Goal: Task Accomplishment & Management: Manage account settings

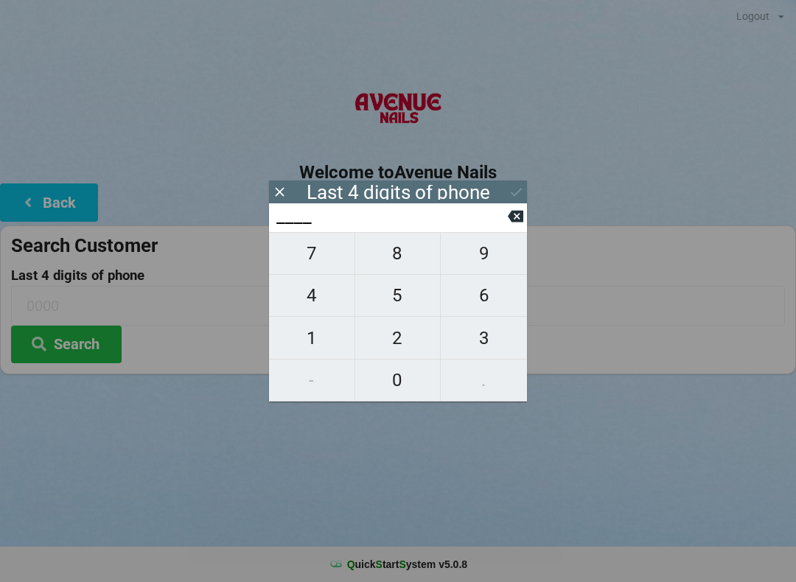
scroll to position [106, 0]
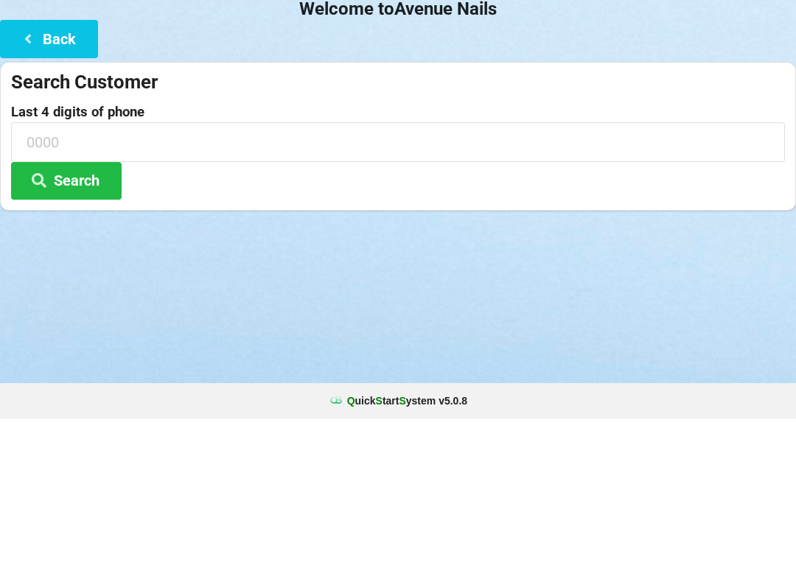
click at [405, 382] on div "Logout Logout Sign-In Welcome to Avenue Nails Back Search Customer Last 4 digit…" at bounding box center [398, 291] width 796 height 582
click at [46, 286] on input at bounding box center [398, 305] width 774 height 39
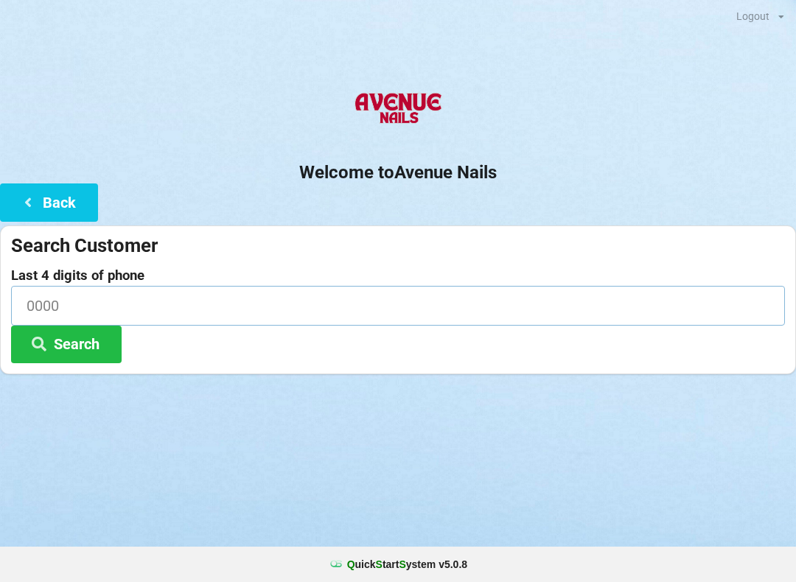
click at [49, 301] on input at bounding box center [398, 305] width 774 height 39
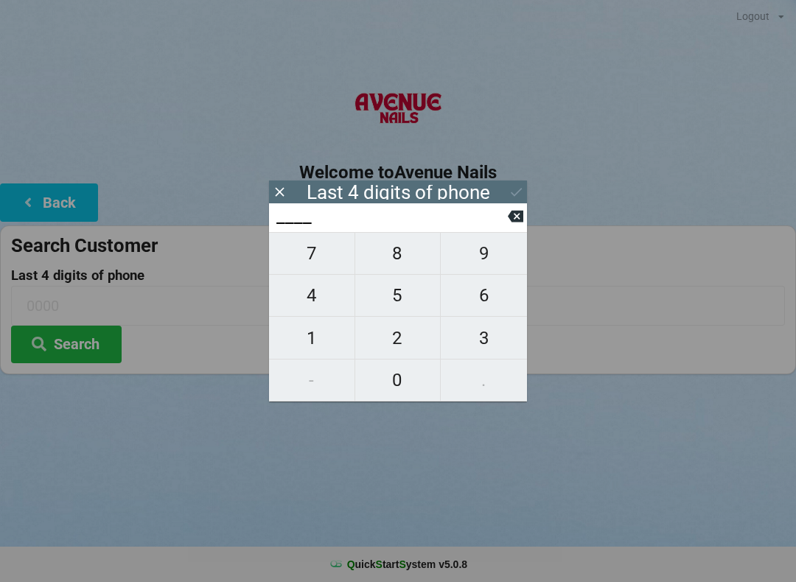
click at [402, 382] on span "0" at bounding box center [397, 380] width 85 height 31
type input "0___"
click at [489, 342] on span "3" at bounding box center [484, 338] width 86 height 31
type input "03__"
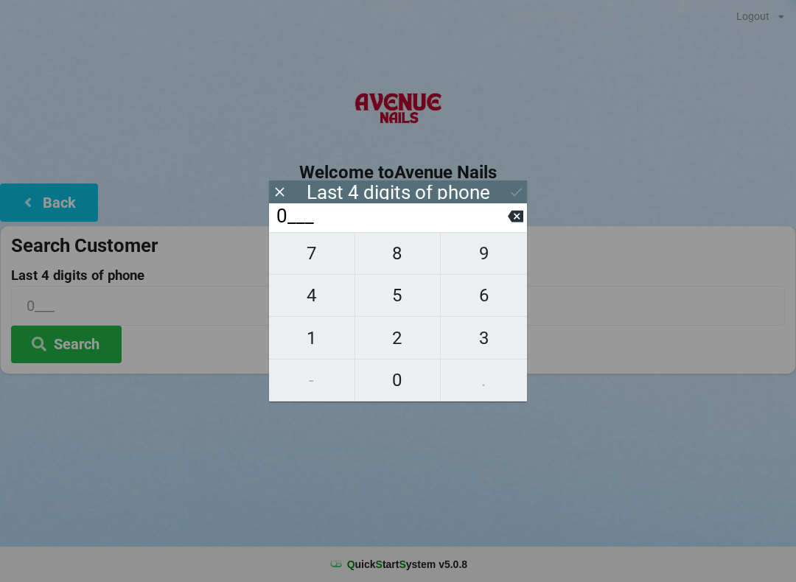
type input "03__"
click at [402, 391] on span "0" at bounding box center [397, 380] width 85 height 31
type input "030_"
click at [401, 381] on span "0" at bounding box center [397, 380] width 85 height 31
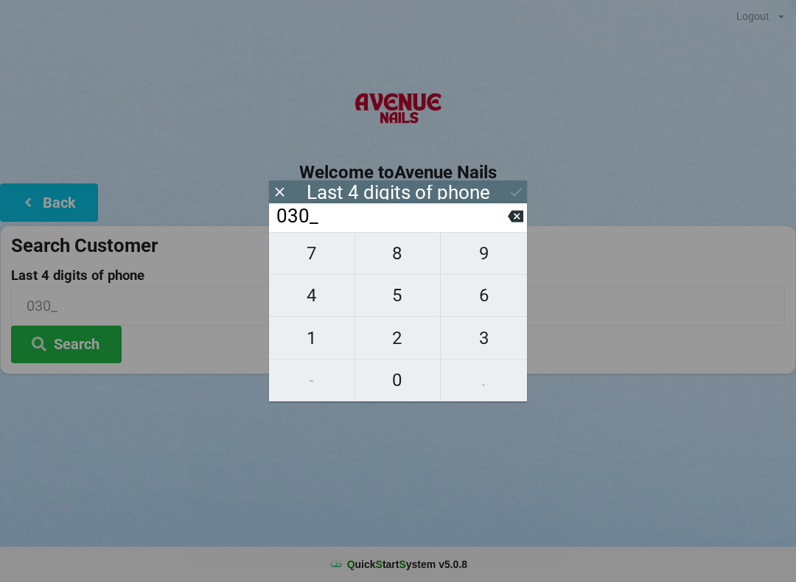
type input "0300"
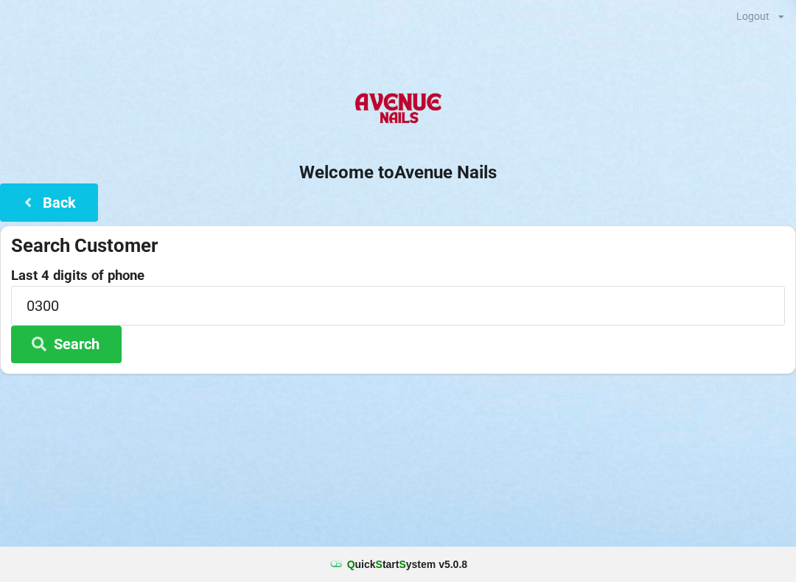
click at [330, 469] on div "Logout Logout Sign-In Welcome to Avenue Nails Back Search Customer Last 4 digit…" at bounding box center [398, 291] width 796 height 582
click at [75, 337] on button "Search" at bounding box center [66, 345] width 111 height 38
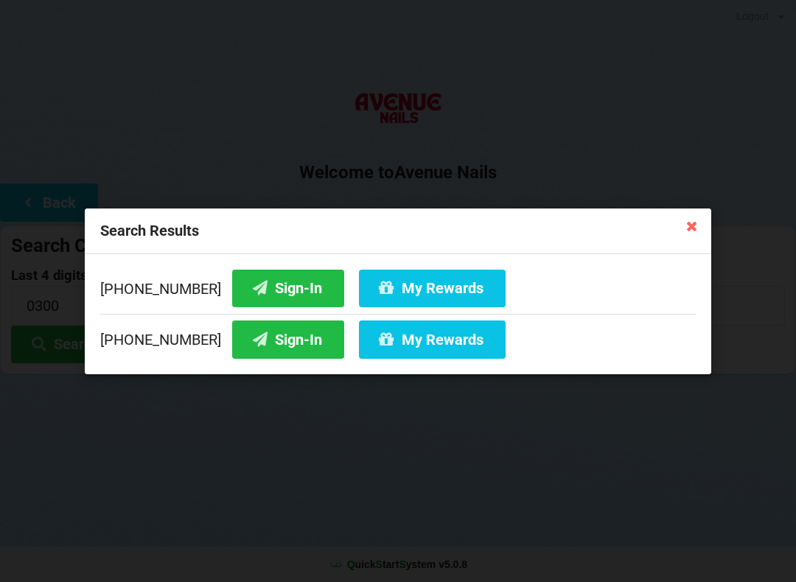
click at [689, 220] on icon at bounding box center [692, 226] width 24 height 24
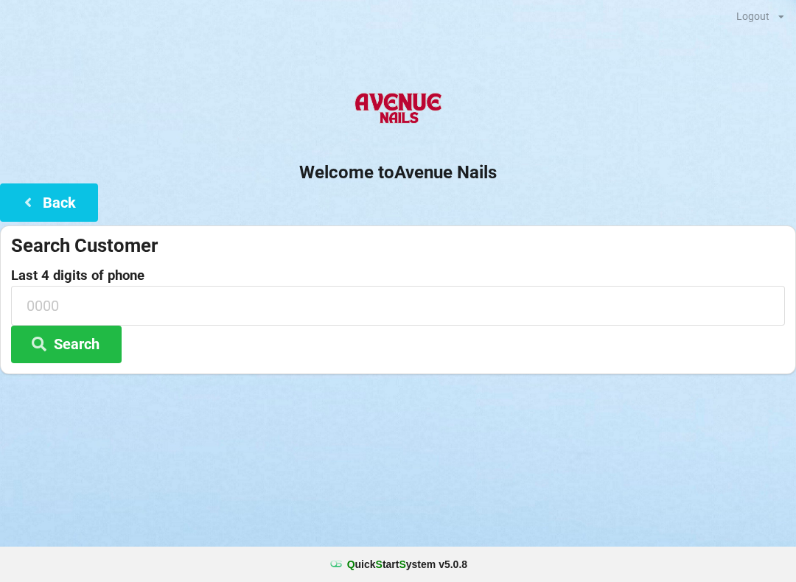
click at [57, 200] on button "Back" at bounding box center [49, 202] width 98 height 38
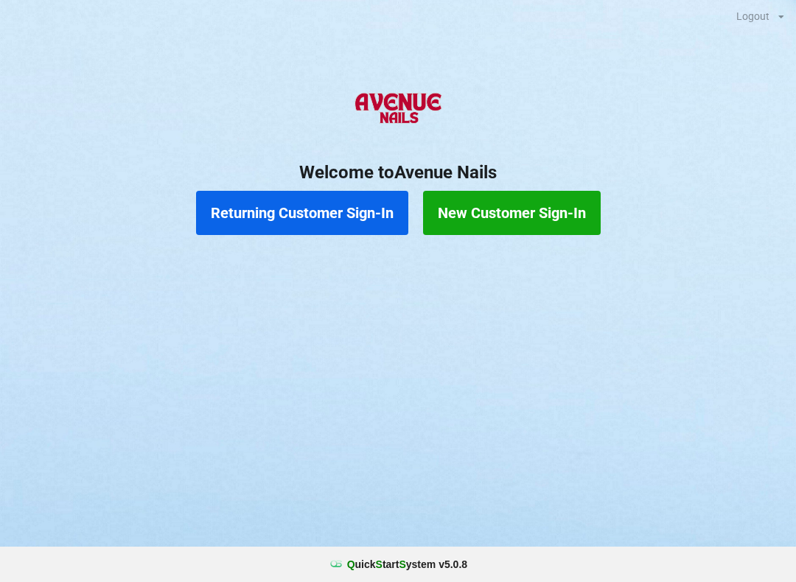
click at [522, 208] on button "New Customer Sign-In" at bounding box center [512, 213] width 178 height 44
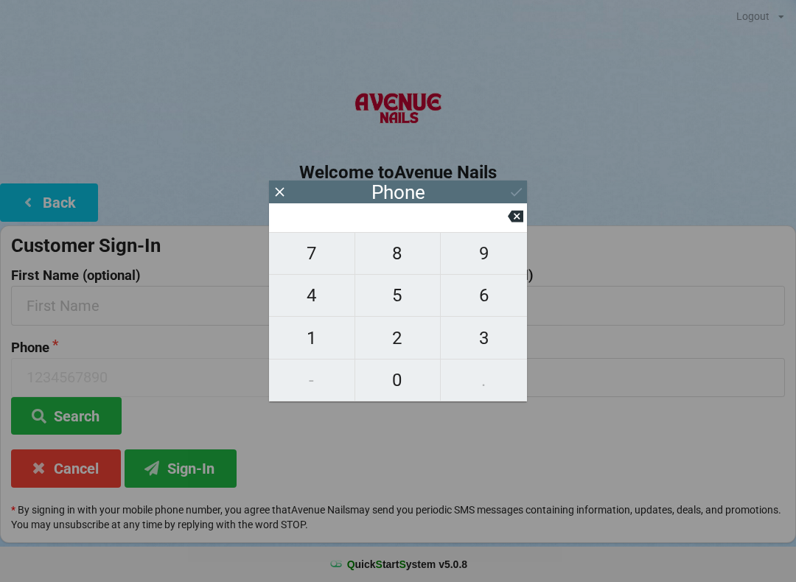
click at [475, 337] on span "3" at bounding box center [484, 338] width 86 height 31
type input "3"
click at [311, 350] on span "1" at bounding box center [311, 338] width 85 height 31
type input "31"
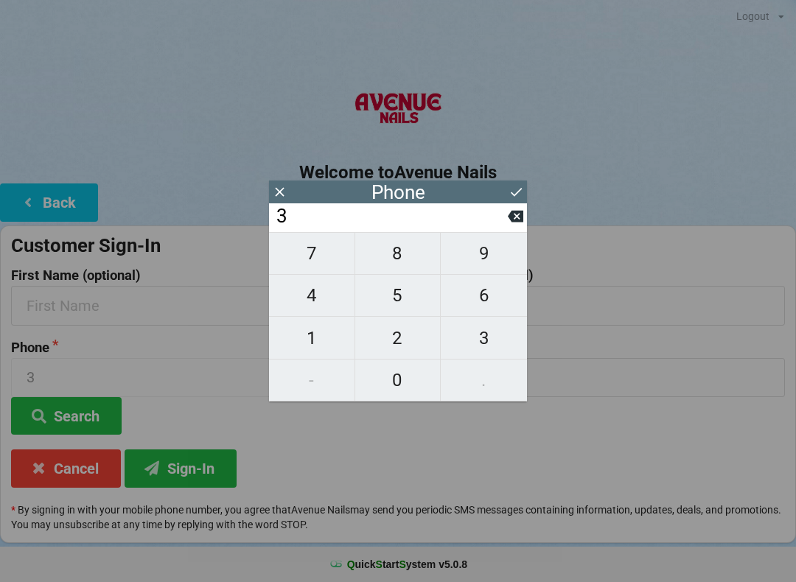
type input "31"
click at [390, 337] on span "2" at bounding box center [397, 338] width 85 height 31
type input "312"
click at [489, 300] on span "6" at bounding box center [484, 295] width 86 height 31
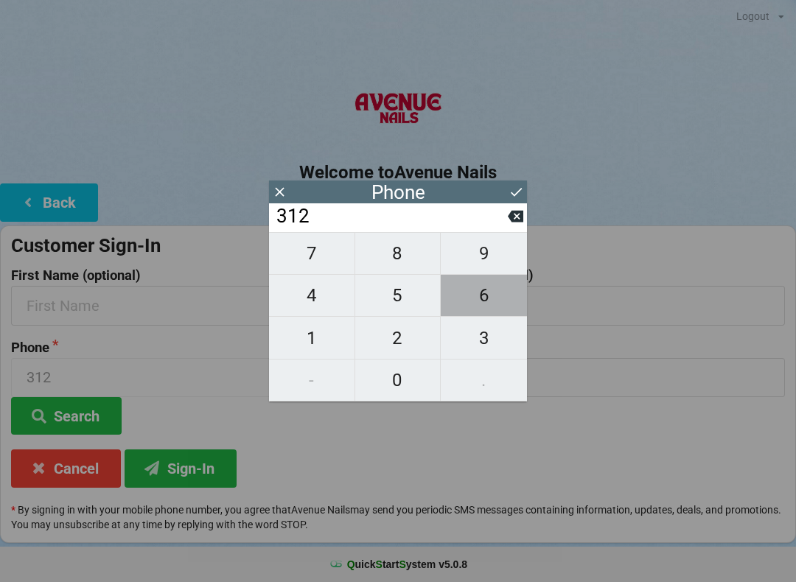
type input "3126"
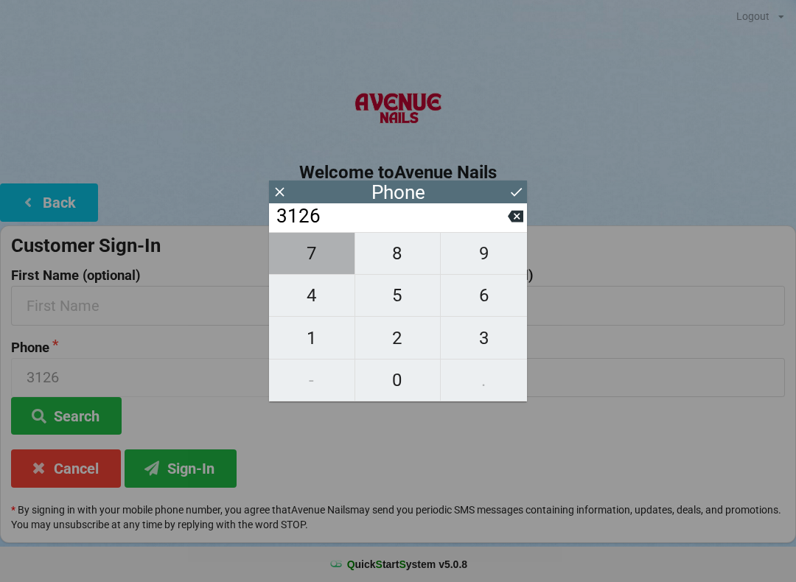
click at [320, 269] on span "7" at bounding box center [311, 253] width 85 height 31
type input "31267"
click at [319, 354] on span "1" at bounding box center [311, 338] width 85 height 31
type input "312671"
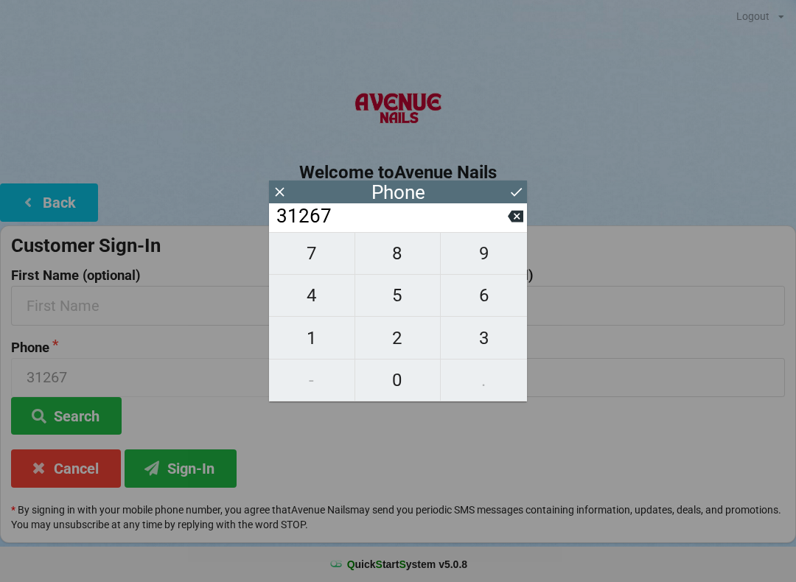
type input "312671"
click at [401, 384] on span "0" at bounding box center [397, 380] width 85 height 31
type input "3126710"
click at [485, 344] on span "3" at bounding box center [484, 338] width 86 height 31
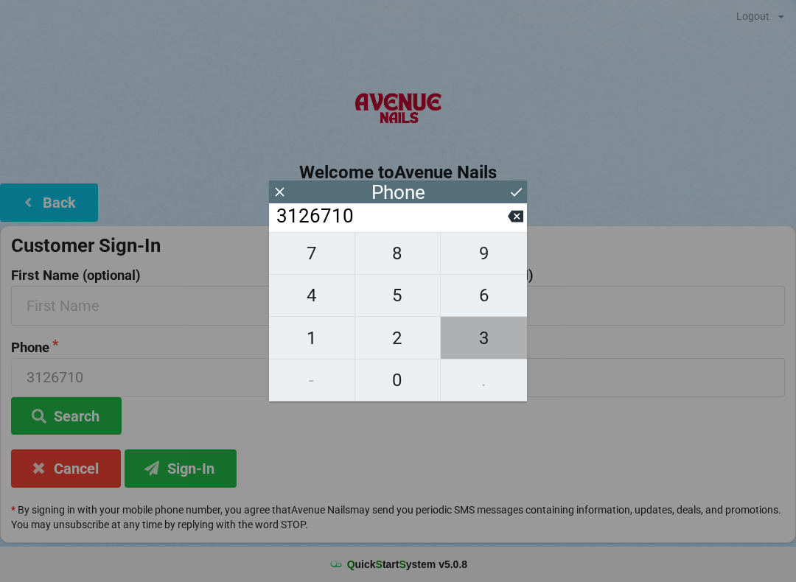
type input "31267103"
click at [405, 382] on span "0" at bounding box center [397, 380] width 85 height 31
type input "312671030"
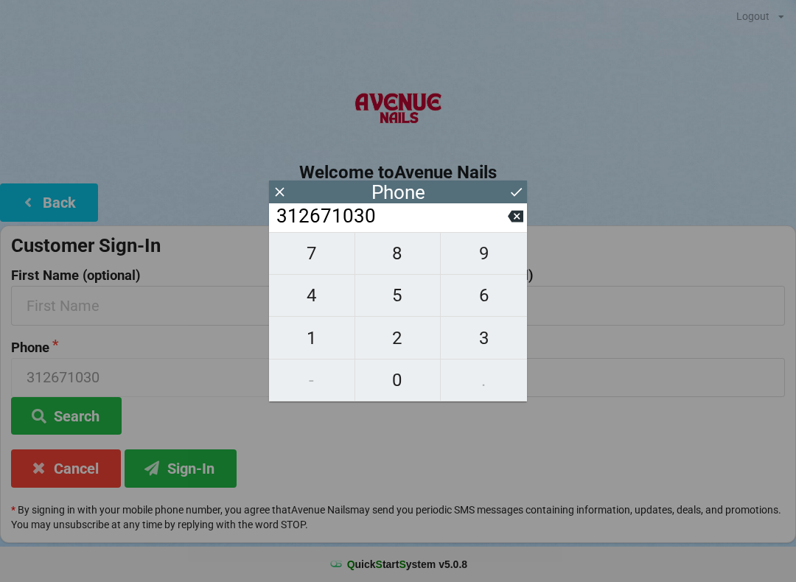
click at [400, 388] on span "0" at bounding box center [397, 380] width 85 height 31
type input "3126710300"
click at [408, 449] on div "Customer Sign-In First Name (optional) Last Name (optional) Phone [PHONE_NUMBER…" at bounding box center [398, 384] width 796 height 318
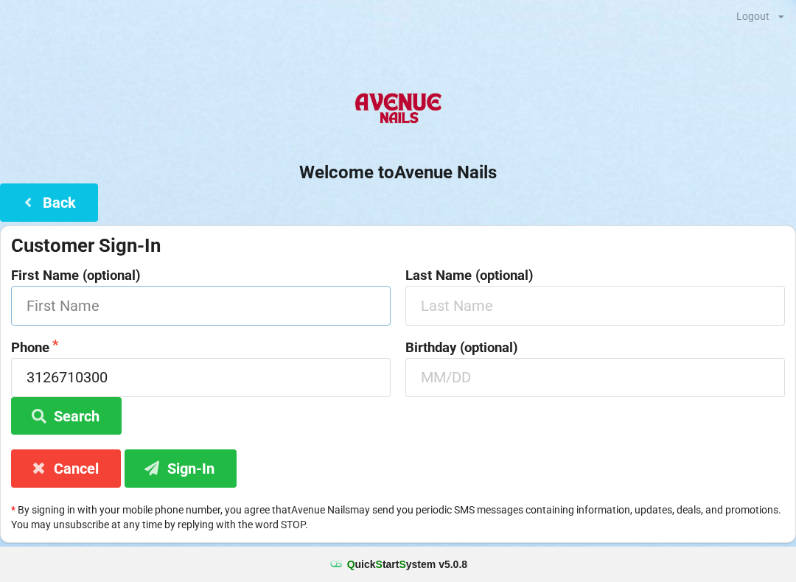
click at [94, 290] on input "text" at bounding box center [200, 305] width 379 height 39
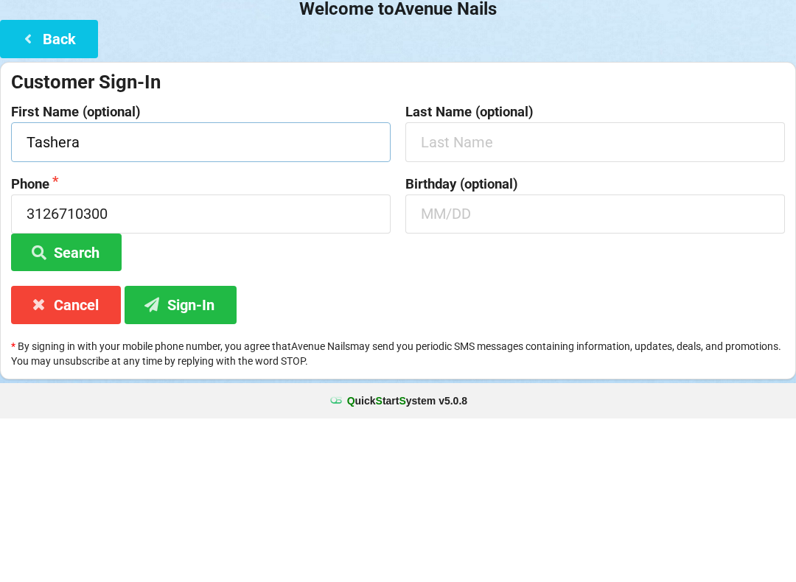
type input "Tashera"
click at [454, 286] on input "text" at bounding box center [594, 305] width 379 height 39
type input "[PERSON_NAME]"
click at [454, 358] on input "text" at bounding box center [594, 377] width 379 height 39
type input "1"
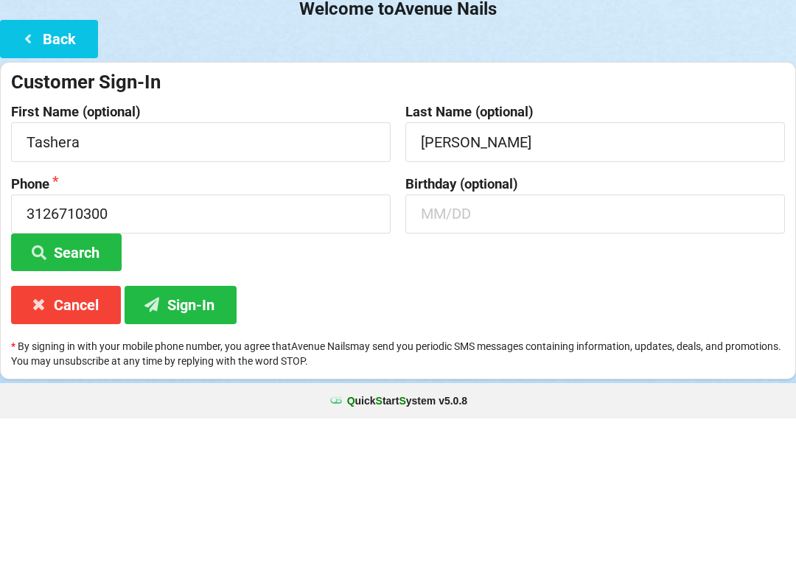
click at [77, 397] on button "Search" at bounding box center [66, 416] width 111 height 38
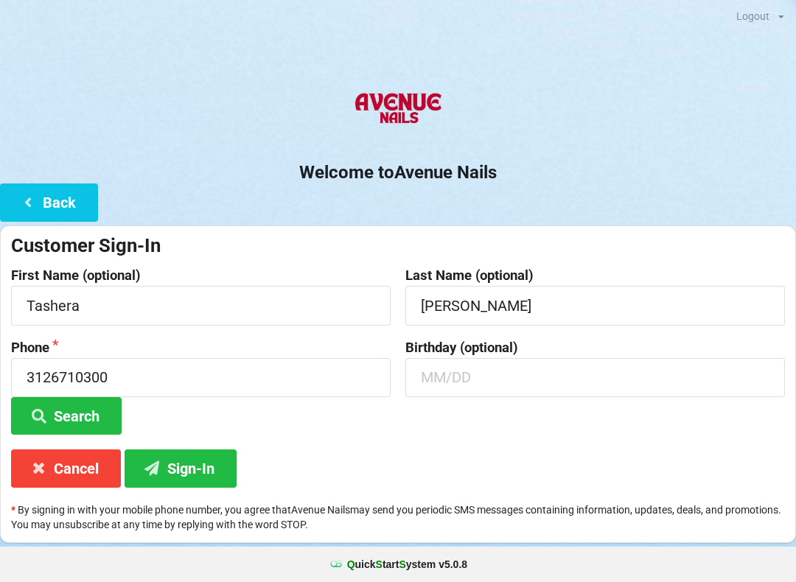
click at [188, 461] on button "Sign-In" at bounding box center [181, 468] width 112 height 38
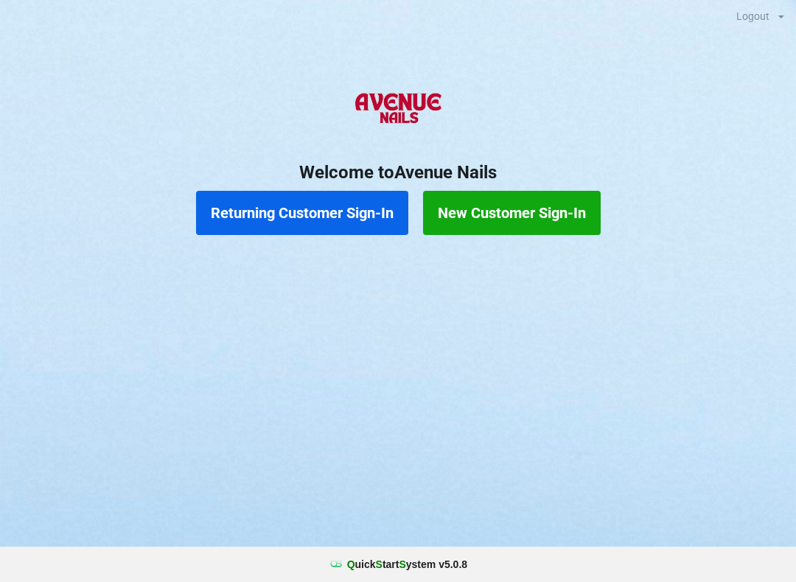
click at [326, 208] on button "Returning Customer Sign-In" at bounding box center [302, 213] width 212 height 44
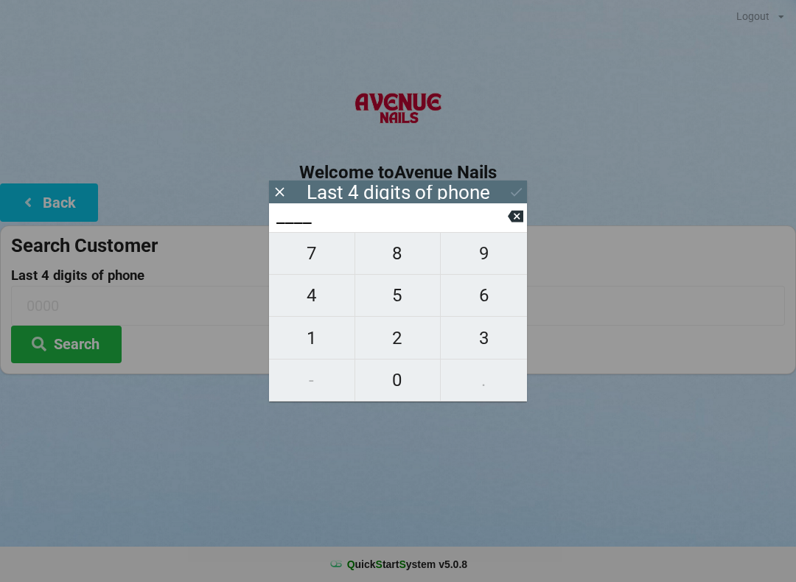
click at [490, 292] on span "6" at bounding box center [484, 295] width 86 height 31
type input "6___"
click at [399, 381] on span "0" at bounding box center [397, 380] width 85 height 31
type input "60__"
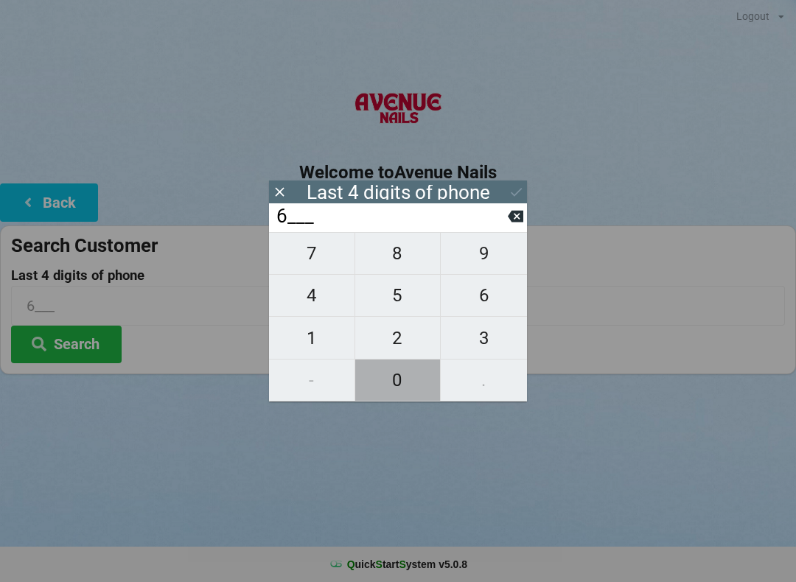
type input "60__"
click at [486, 254] on span "9" at bounding box center [484, 253] width 86 height 31
type input "609_"
click at [392, 332] on span "2" at bounding box center [397, 338] width 85 height 31
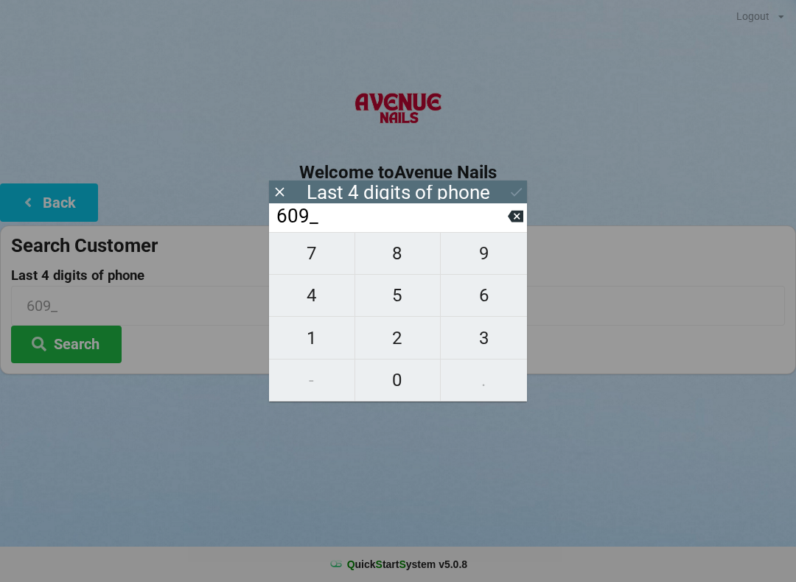
type input "6092"
click at [508, 184] on icon at bounding box center [515, 191] width 15 height 15
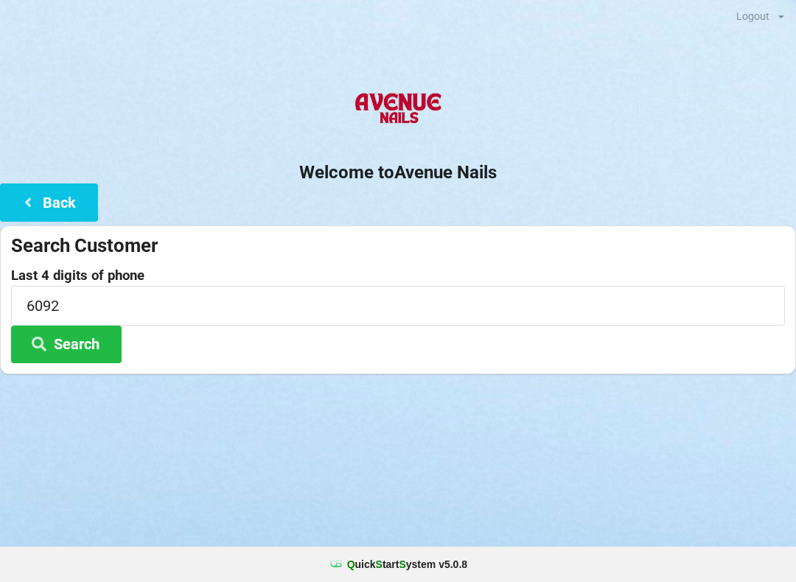
click at [77, 340] on button "Search" at bounding box center [66, 345] width 111 height 38
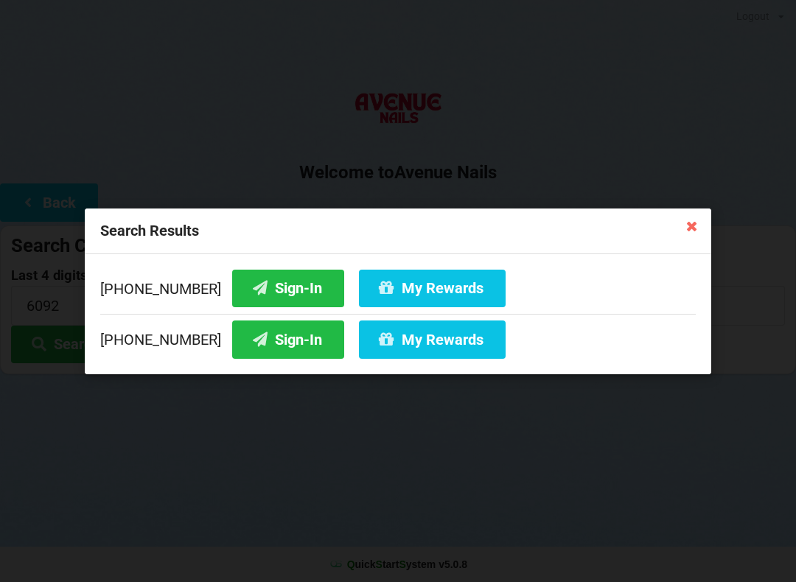
click at [279, 285] on button "Sign-In" at bounding box center [288, 288] width 112 height 38
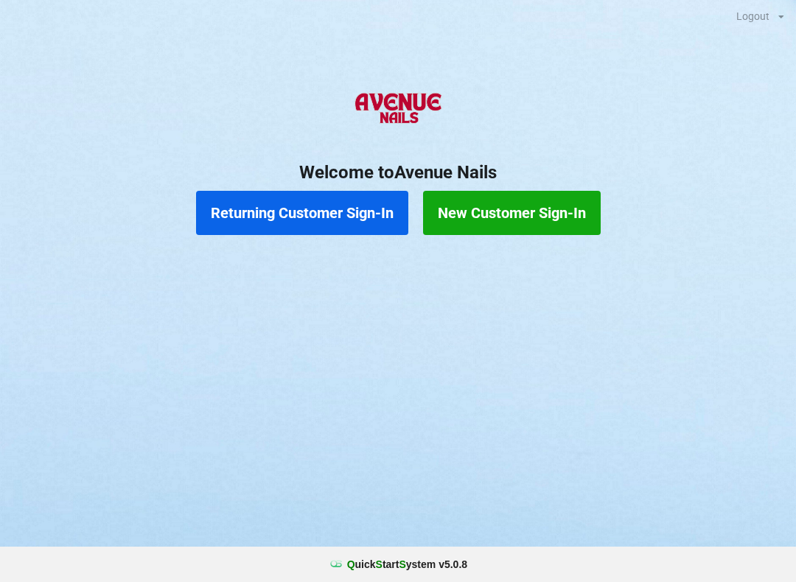
click at [332, 206] on button "Returning Customer Sign-In" at bounding box center [302, 213] width 212 height 44
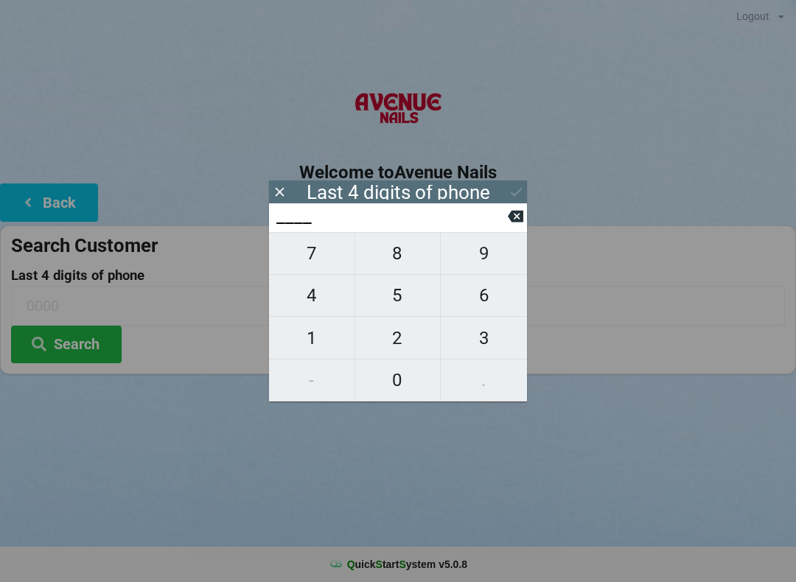
click at [407, 384] on span "0" at bounding box center [397, 380] width 85 height 31
type input "0___"
click at [497, 299] on span "6" at bounding box center [484, 295] width 86 height 31
type input "06__"
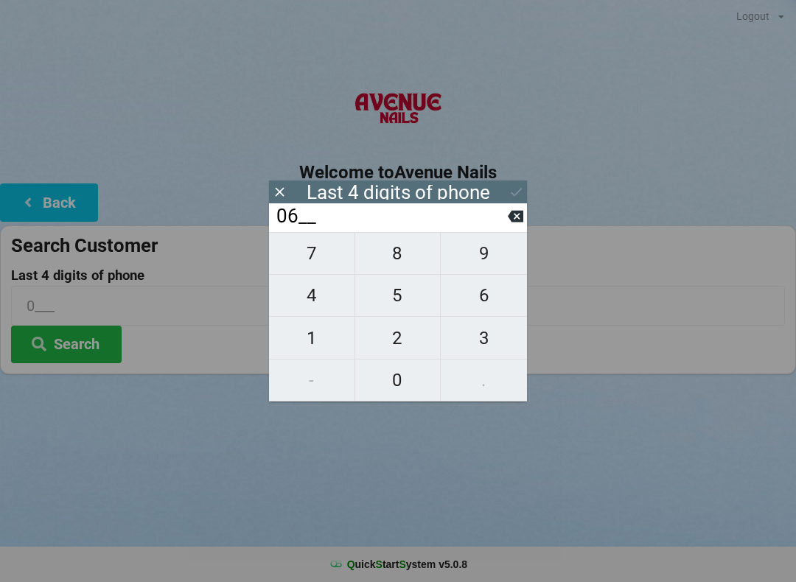
type input "06__"
click at [400, 259] on span "8" at bounding box center [397, 253] width 85 height 31
type input "068_"
click at [486, 343] on span "3" at bounding box center [484, 338] width 86 height 31
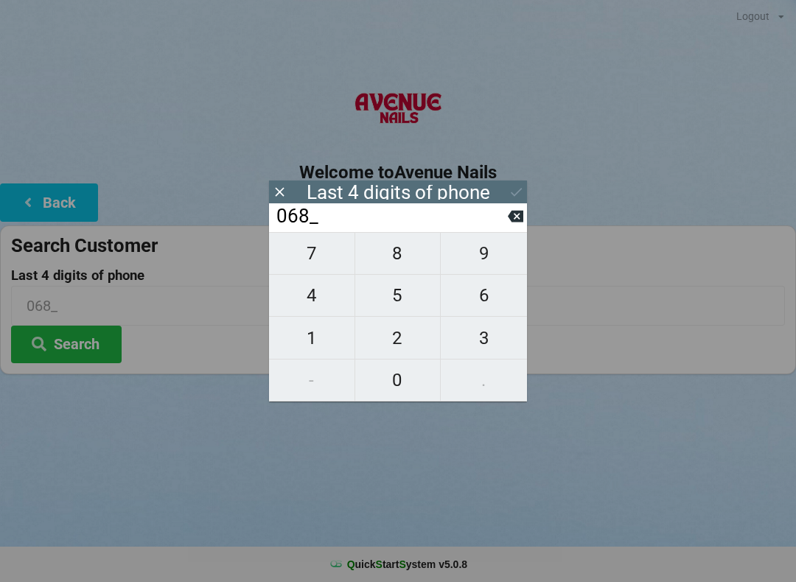
type input "0683"
click at [512, 193] on icon at bounding box center [516, 192] width 11 height 9
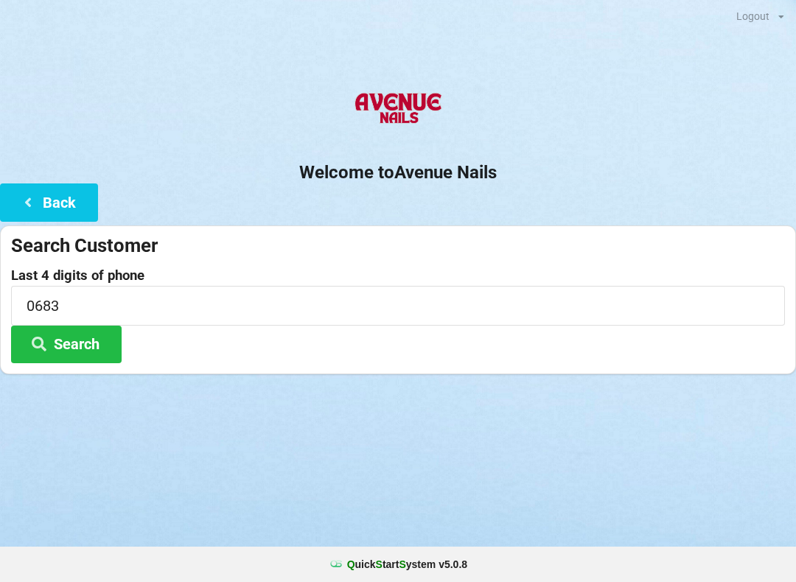
click at [94, 342] on button "Search" at bounding box center [66, 345] width 111 height 38
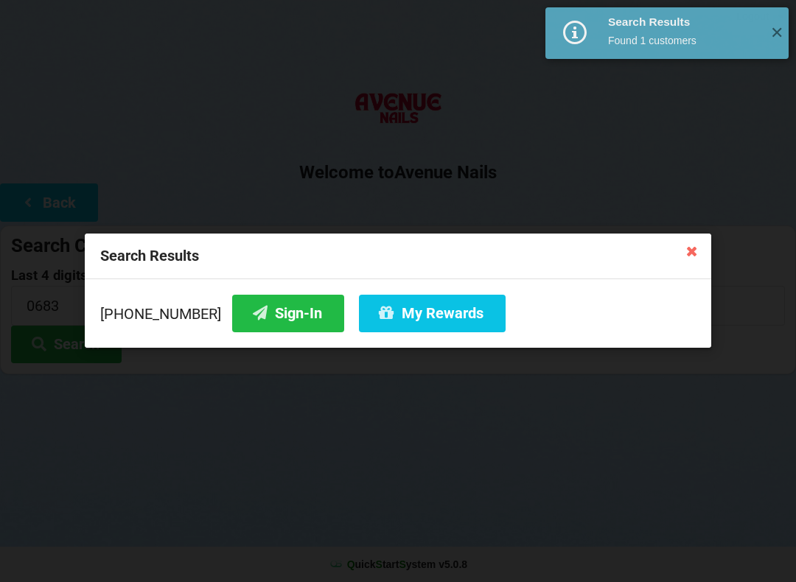
click at [270, 318] on button "Sign-In" at bounding box center [288, 314] width 112 height 38
